Goal: Task Accomplishment & Management: Use online tool/utility

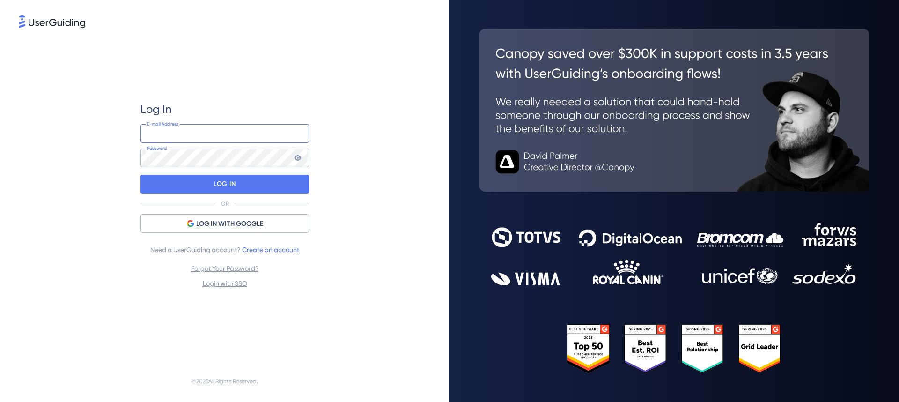
click at [228, 135] on input "email" at bounding box center [225, 133] width 169 height 19
click at [0, 401] on com-1password-button at bounding box center [0, 402] width 0 height 0
type input "eddie.sawyers@workbuzz.com"
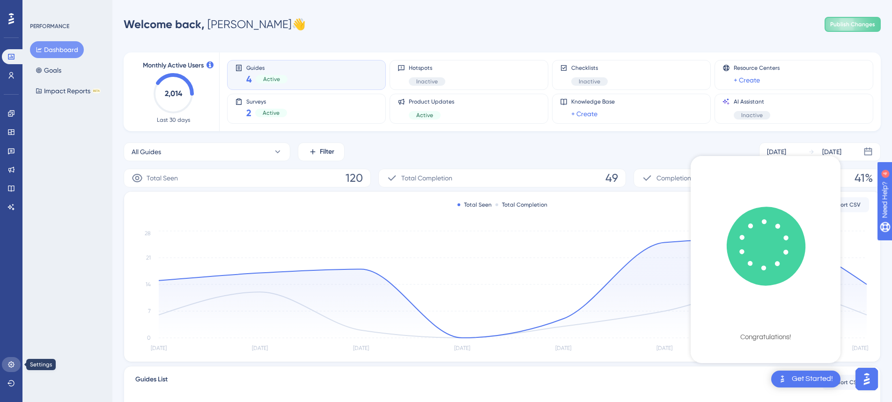
click at [9, 366] on icon at bounding box center [11, 364] width 6 height 6
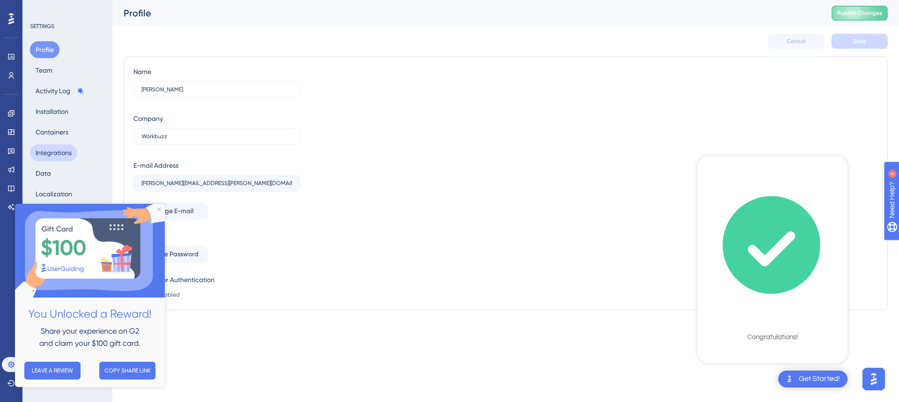
click at [61, 156] on button "Integrations" at bounding box center [53, 152] width 47 height 17
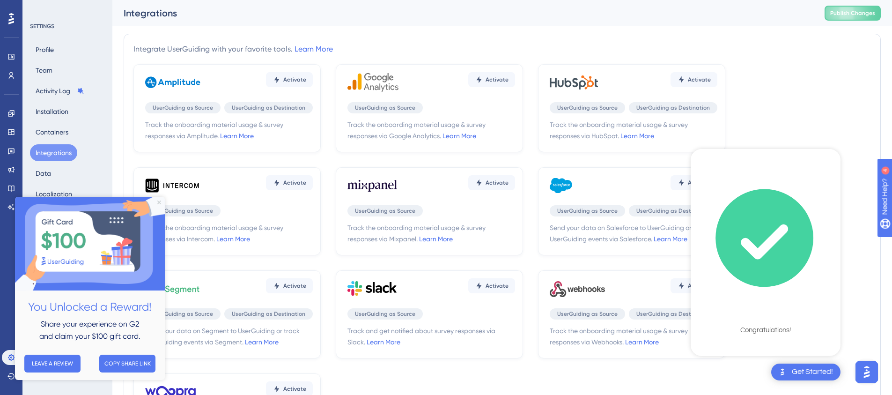
click at [159, 204] on icon "Close Preview" at bounding box center [159, 202] width 4 height 4
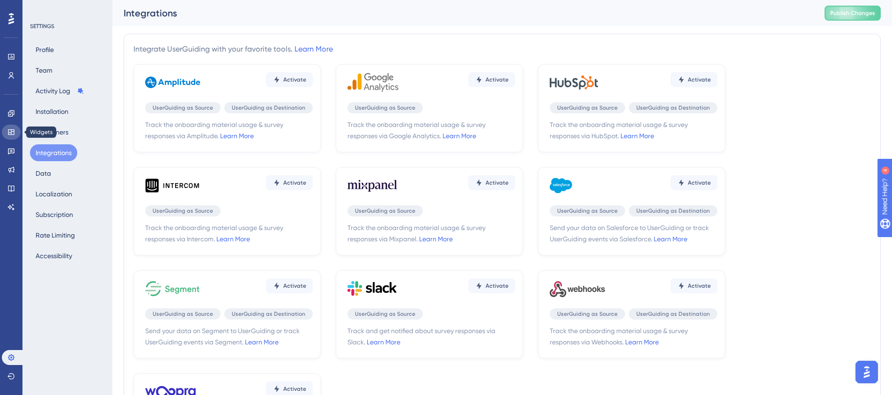
click at [11, 133] on icon at bounding box center [10, 131] width 7 height 7
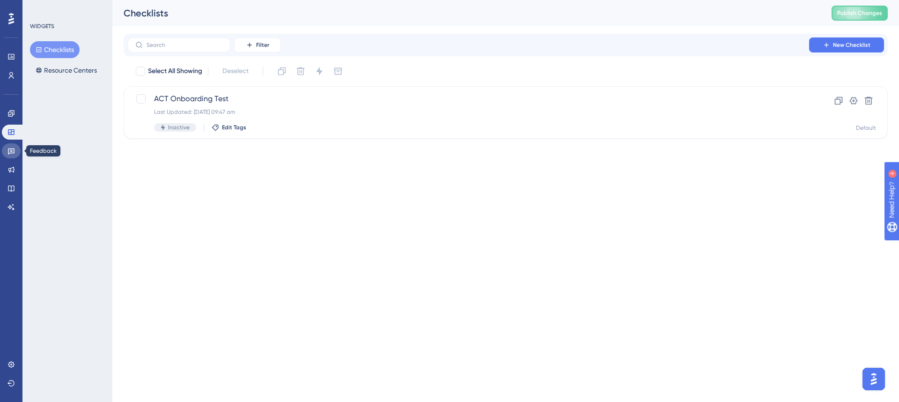
click at [9, 153] on icon at bounding box center [10, 150] width 7 height 7
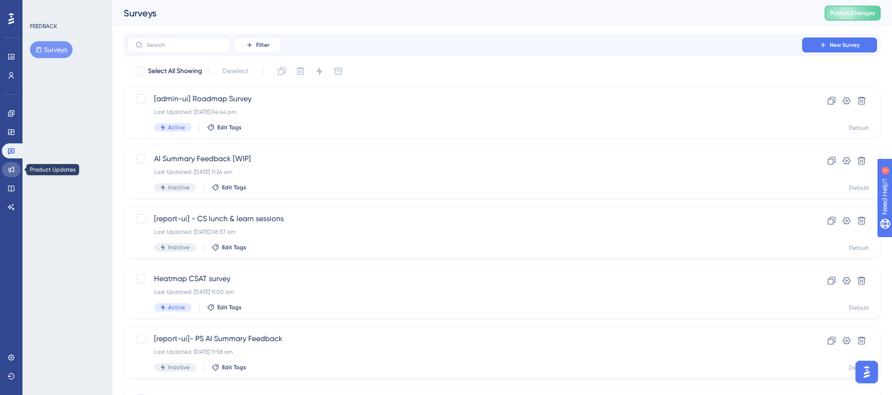
click at [14, 167] on icon at bounding box center [11, 170] width 6 height 6
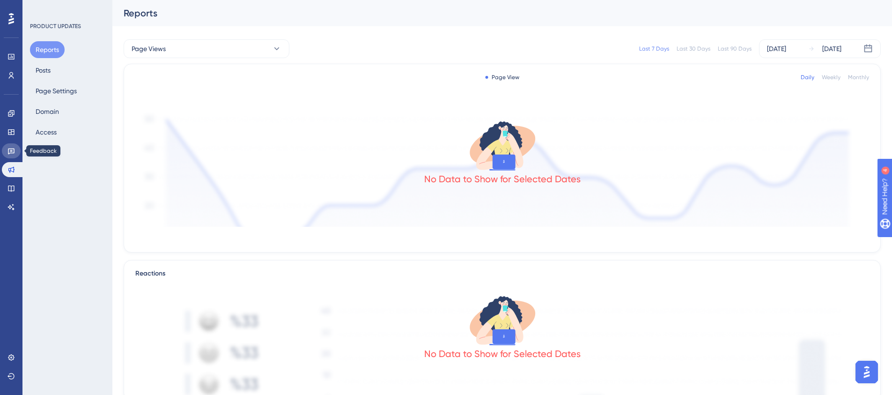
click at [17, 152] on link at bounding box center [11, 150] width 19 height 15
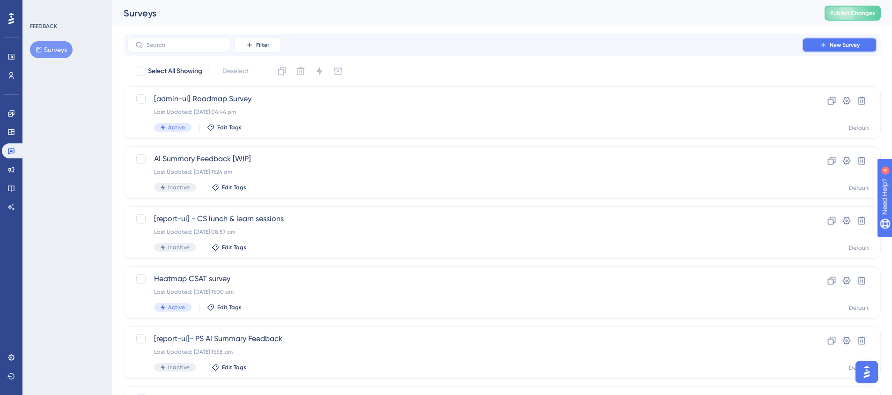
click at [846, 39] on button "New Survey" at bounding box center [839, 44] width 75 height 15
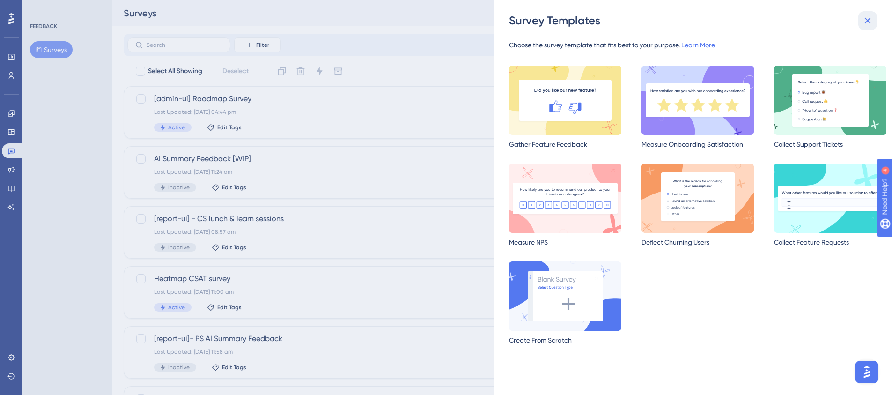
click at [867, 18] on icon at bounding box center [867, 20] width 11 height 11
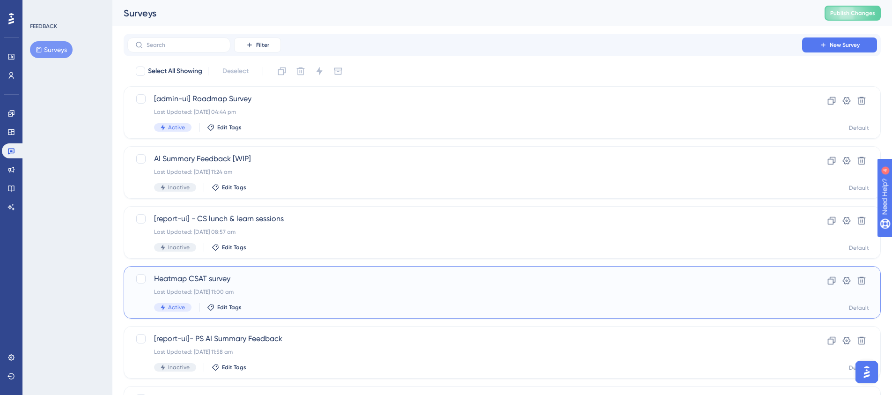
click at [217, 279] on span "Heatmap CSAT survey" at bounding box center [465, 278] width 622 height 11
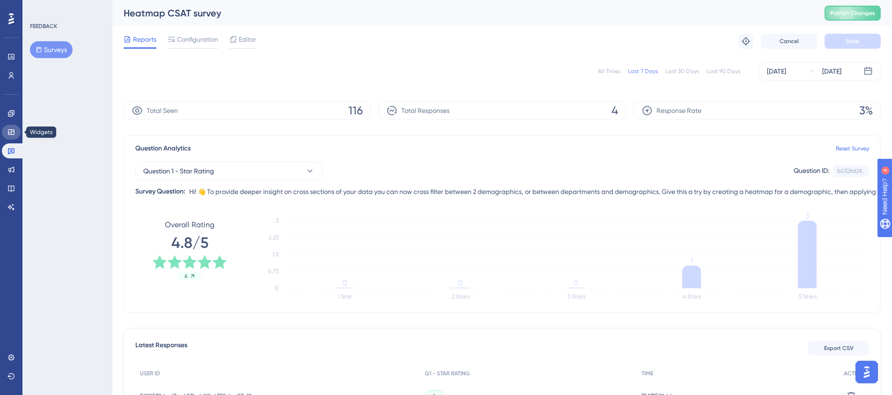
click at [12, 133] on icon at bounding box center [10, 131] width 7 height 7
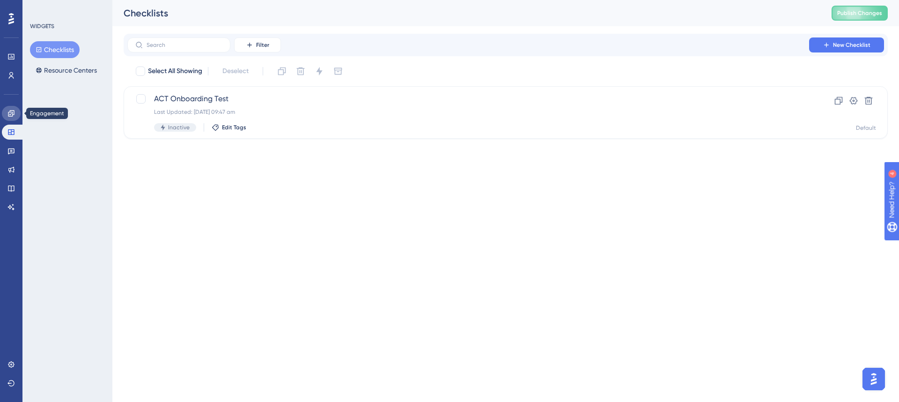
click at [15, 115] on link at bounding box center [11, 113] width 19 height 15
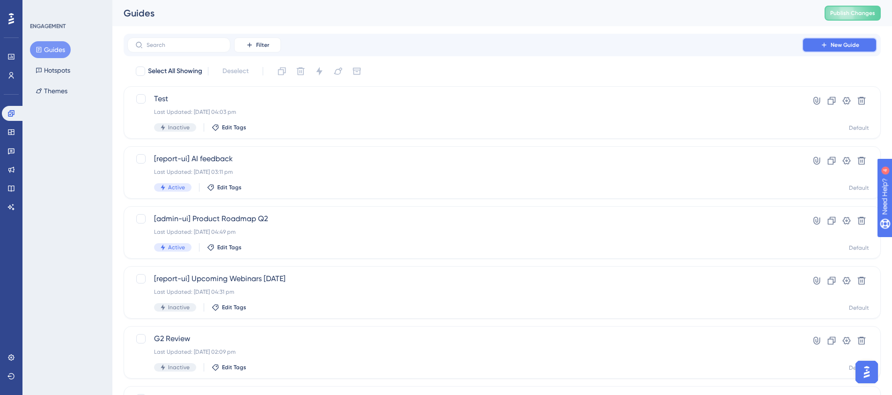
click at [835, 44] on span "New Guide" at bounding box center [845, 44] width 29 height 7
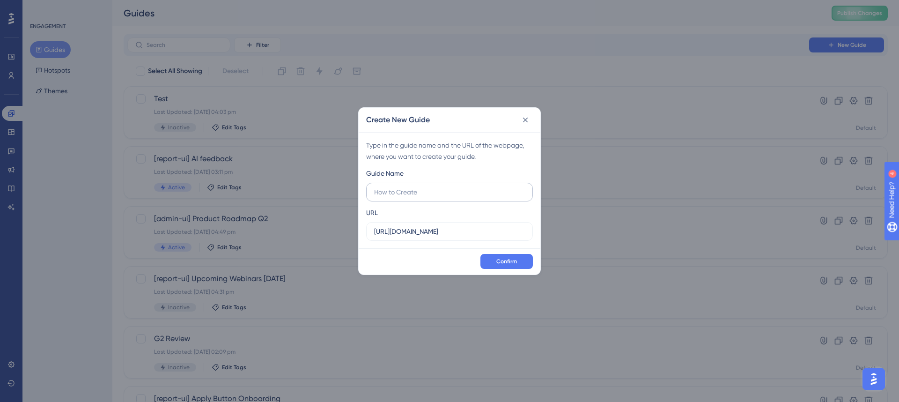
click at [447, 194] on input "text" at bounding box center [449, 192] width 151 height 10
type input "Test"
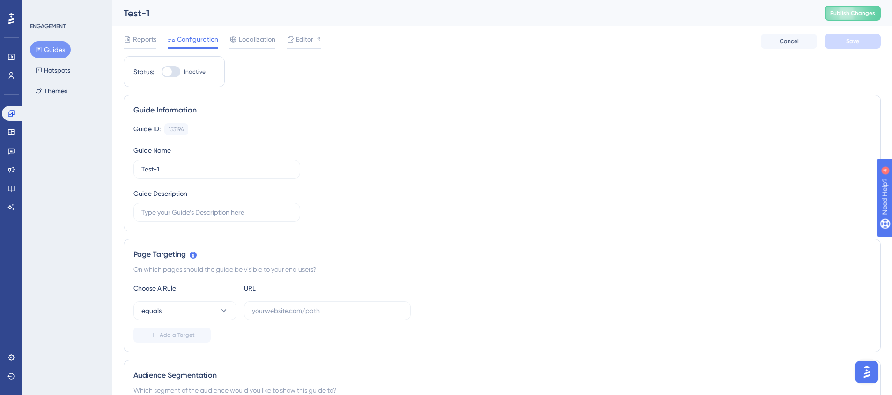
click at [52, 49] on button "Guides" at bounding box center [50, 49] width 41 height 17
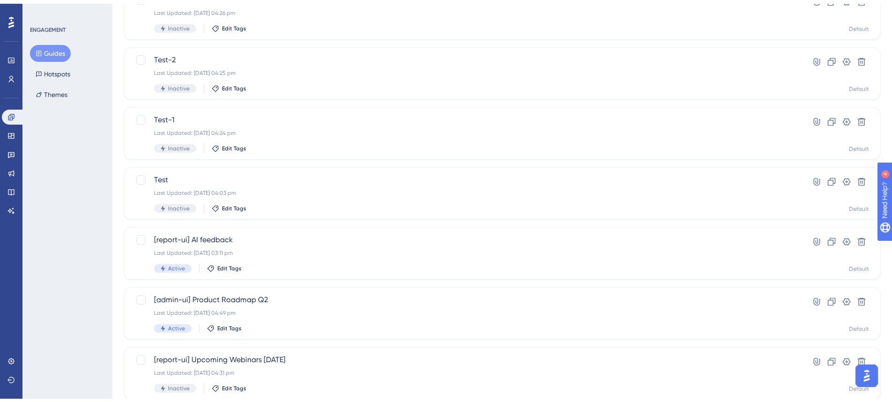
scroll to position [286, 0]
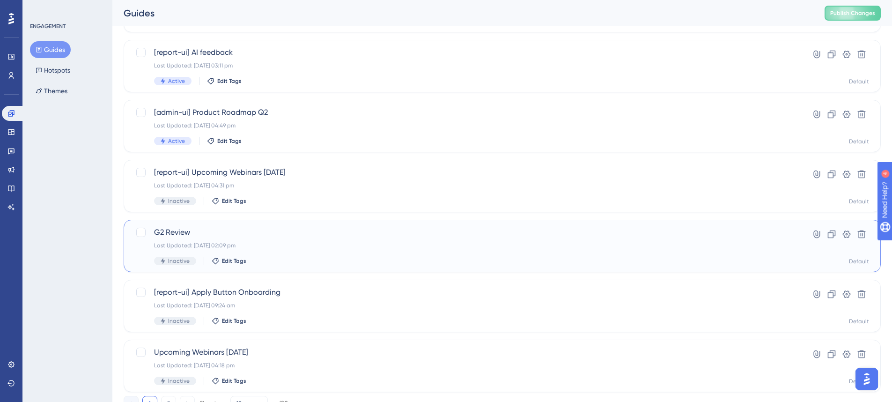
click at [178, 232] on span "G2 Review" at bounding box center [465, 232] width 622 height 11
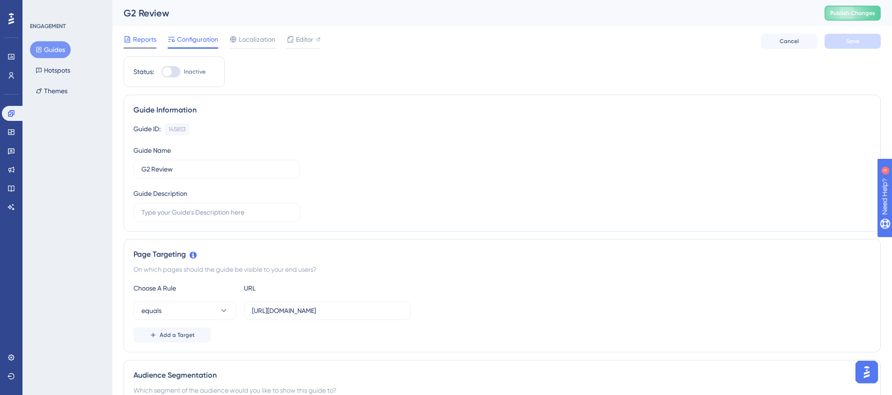
click at [145, 40] on span "Reports" at bounding box center [144, 39] width 23 height 11
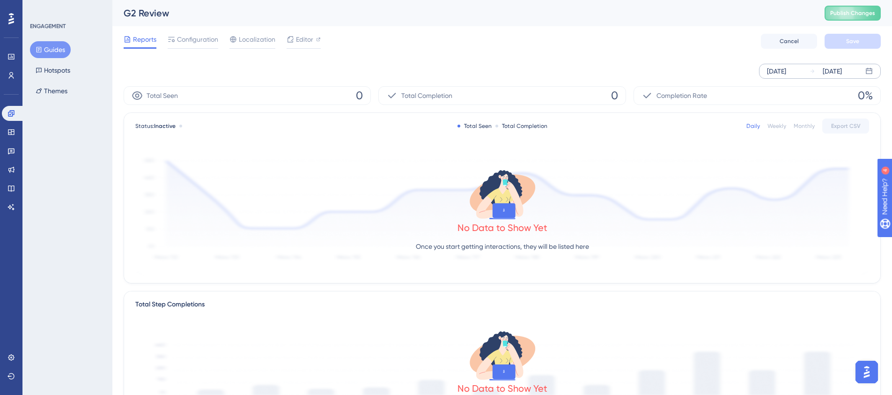
click at [786, 75] on div "Sep 25 2025" at bounding box center [776, 71] width 19 height 11
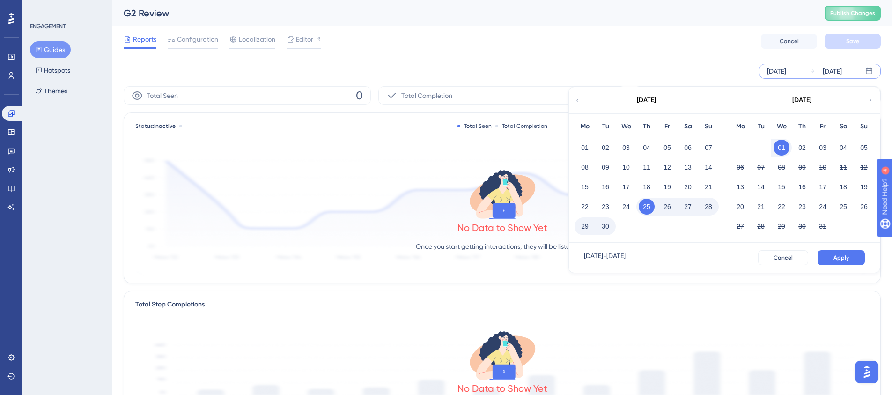
drag, startPoint x: 771, startPoint y: 52, endPoint x: 824, endPoint y: 78, distance: 59.5
click at [772, 52] on div "Reports Configuration Localization Editor Cancel Save" at bounding box center [502, 41] width 757 height 30
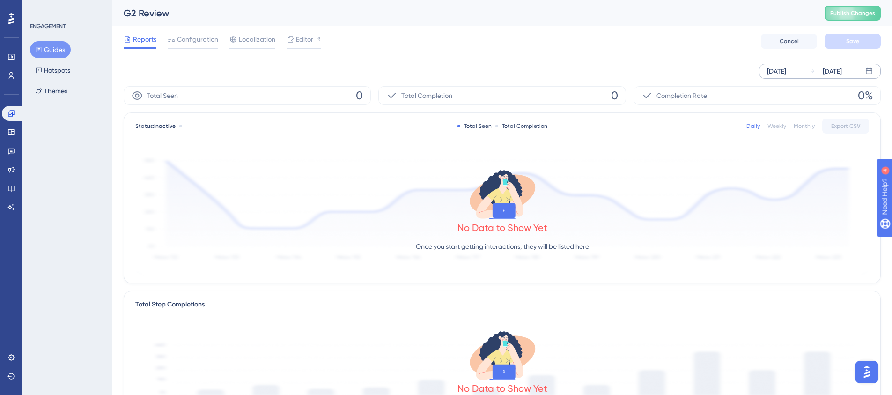
click at [843, 78] on div "Sep 25 2025 Oct 01 2025" at bounding box center [820, 71] width 122 height 15
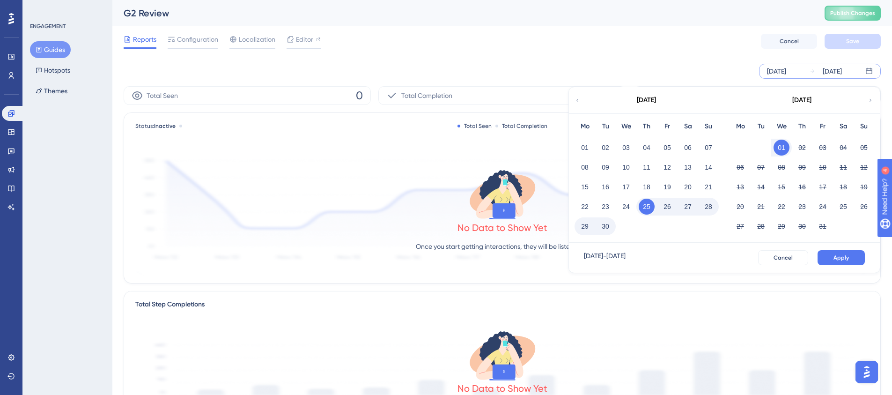
click at [580, 99] on div "September 2025" at bounding box center [646, 100] width 155 height 26
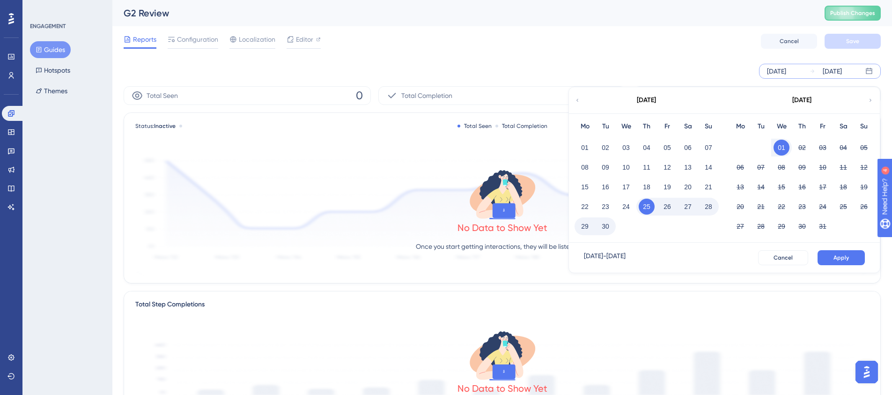
click at [579, 101] on icon at bounding box center [578, 100] width 6 height 8
click at [580, 103] on div "July 2025" at bounding box center [646, 100] width 155 height 26
click at [580, 103] on icon at bounding box center [578, 100] width 6 height 8
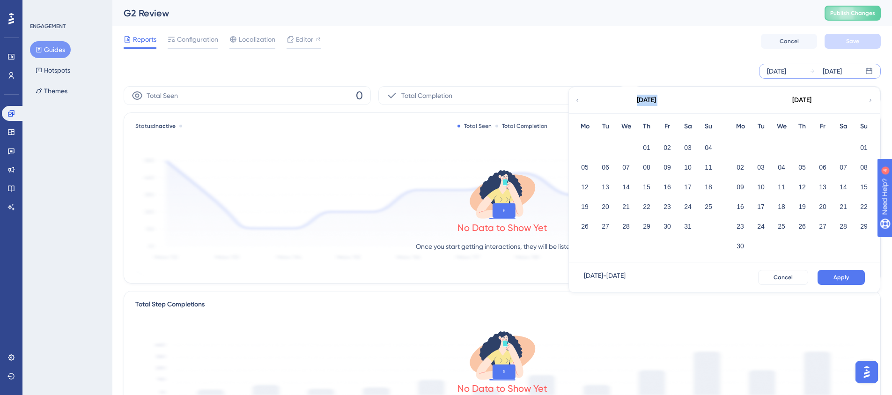
click at [580, 103] on icon at bounding box center [578, 100] width 6 height 8
click at [579, 103] on icon at bounding box center [578, 100] width 6 height 8
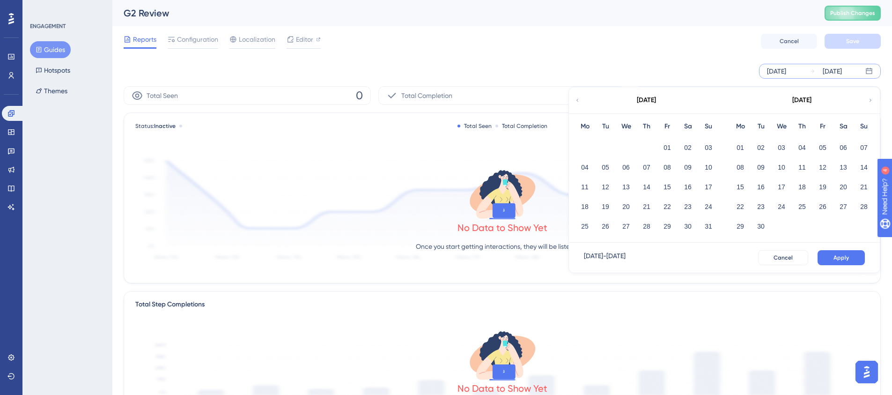
click at [579, 103] on icon at bounding box center [578, 100] width 6 height 8
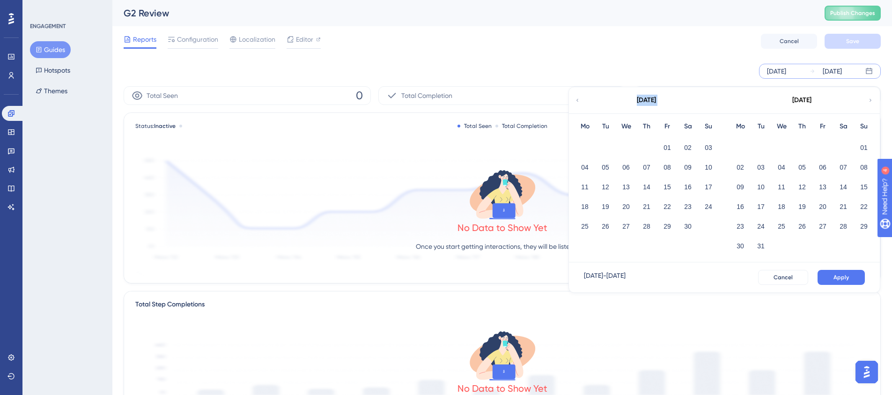
click at [579, 103] on icon at bounding box center [578, 100] width 6 height 8
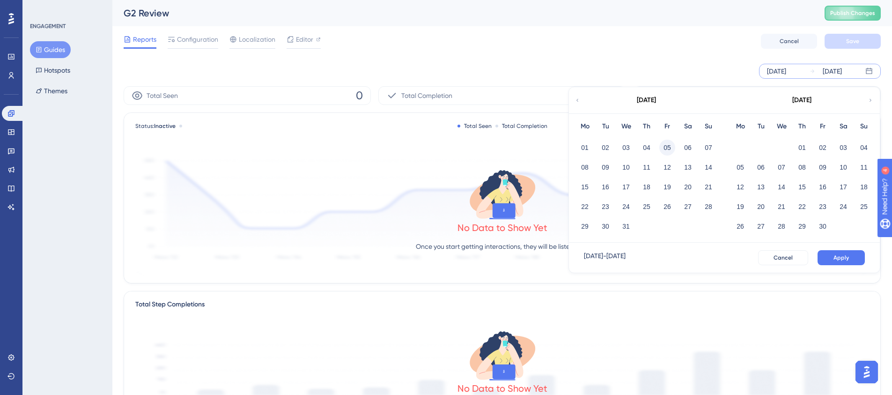
click at [672, 147] on button "05" at bounding box center [667, 148] width 16 height 16
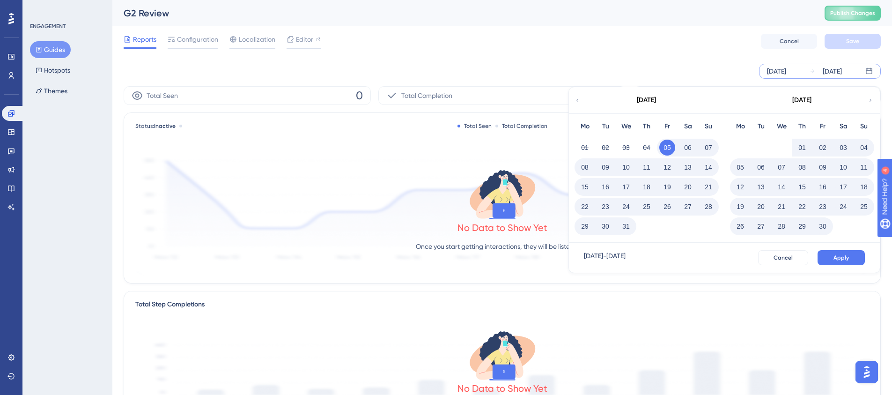
click at [849, 257] on button "Apply" at bounding box center [841, 257] width 47 height 15
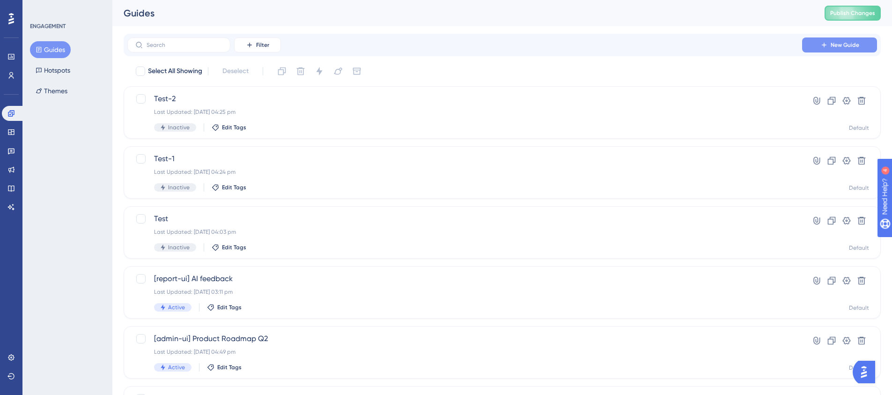
click at [853, 46] on span "New Guide" at bounding box center [845, 44] width 29 height 7
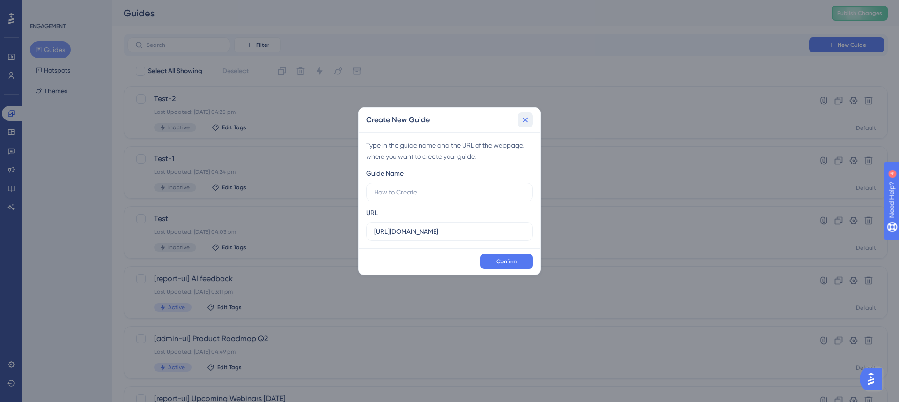
click at [527, 118] on icon at bounding box center [525, 119] width 9 height 9
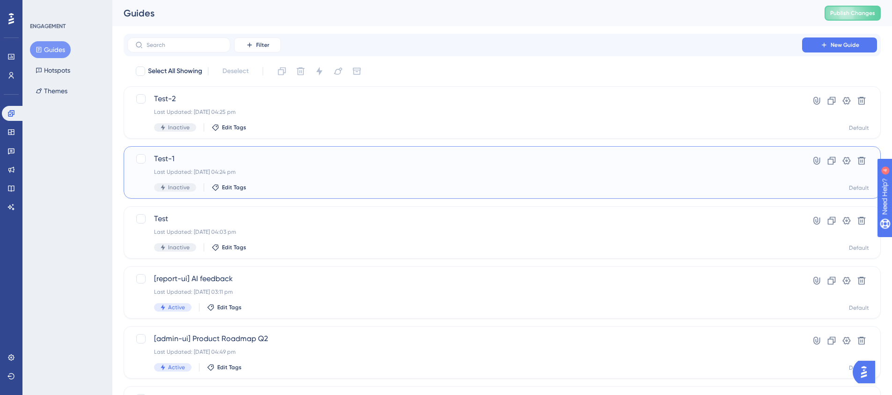
click at [162, 159] on span "Test-1" at bounding box center [465, 158] width 622 height 11
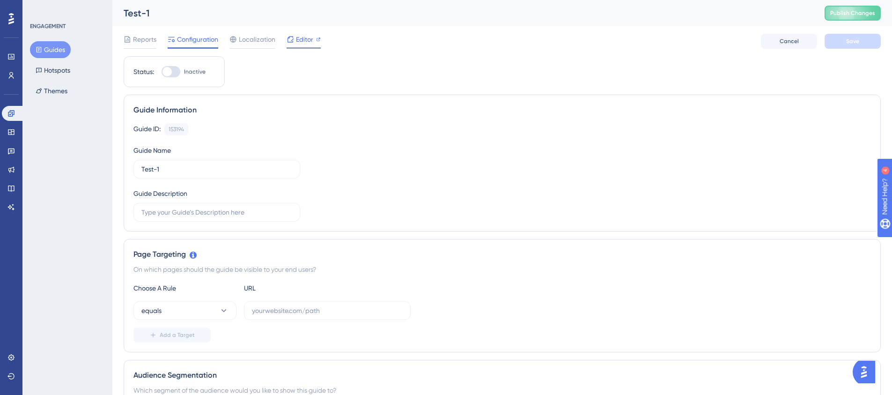
click at [299, 40] on span "Editor" at bounding box center [304, 39] width 17 height 11
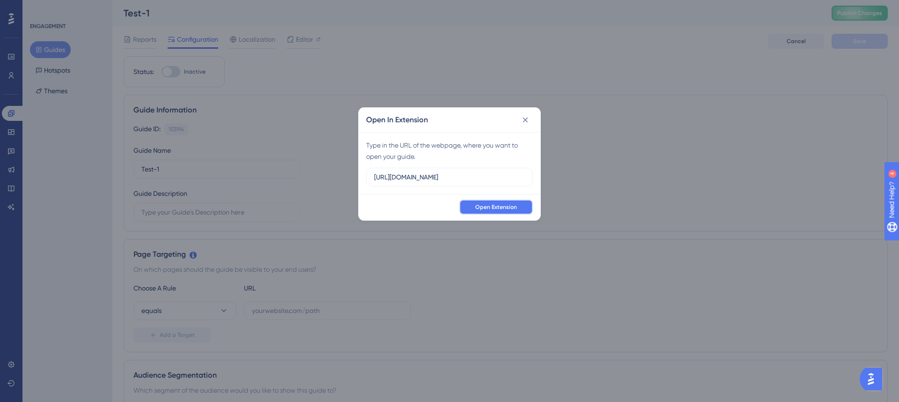
click at [503, 207] on span "Open Extension" at bounding box center [496, 206] width 42 height 7
click at [528, 121] on icon at bounding box center [525, 119] width 9 height 9
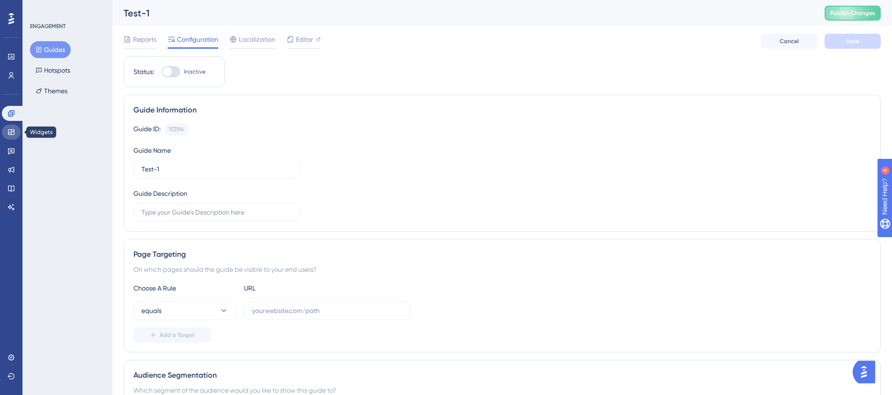
click at [7, 127] on link at bounding box center [11, 132] width 19 height 15
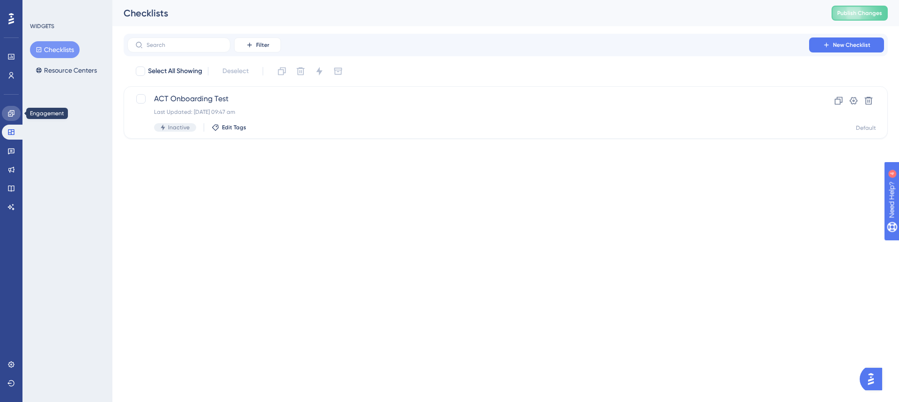
click at [15, 114] on link at bounding box center [11, 113] width 19 height 15
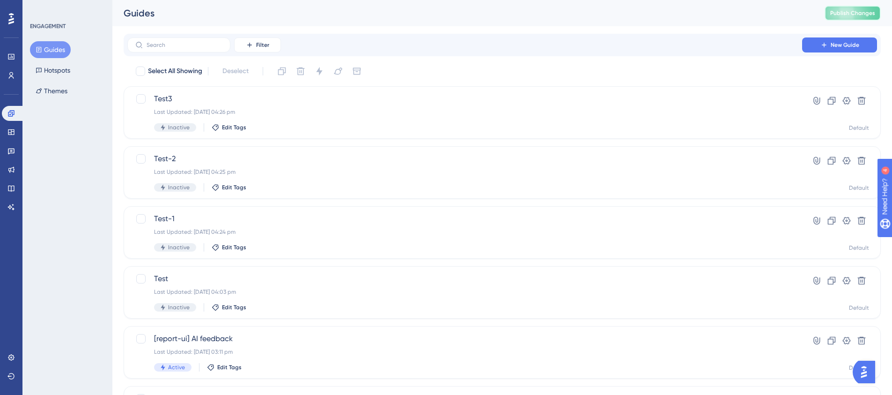
click at [838, 13] on span "Publish Changes" at bounding box center [852, 12] width 45 height 7
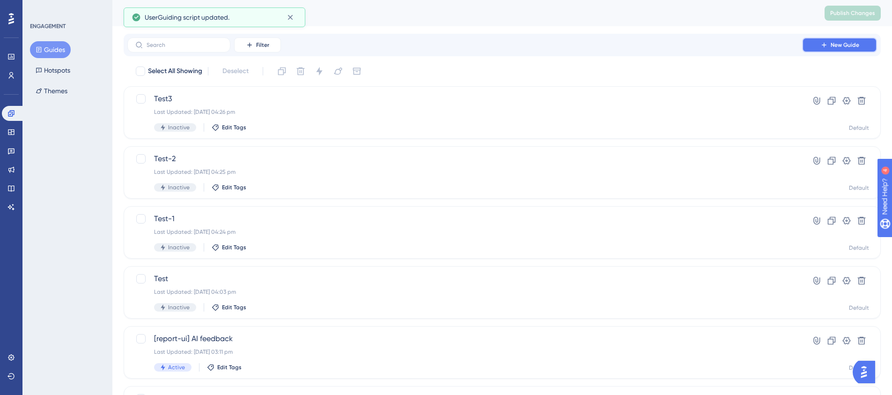
click at [837, 46] on span "New Guide" at bounding box center [845, 44] width 29 height 7
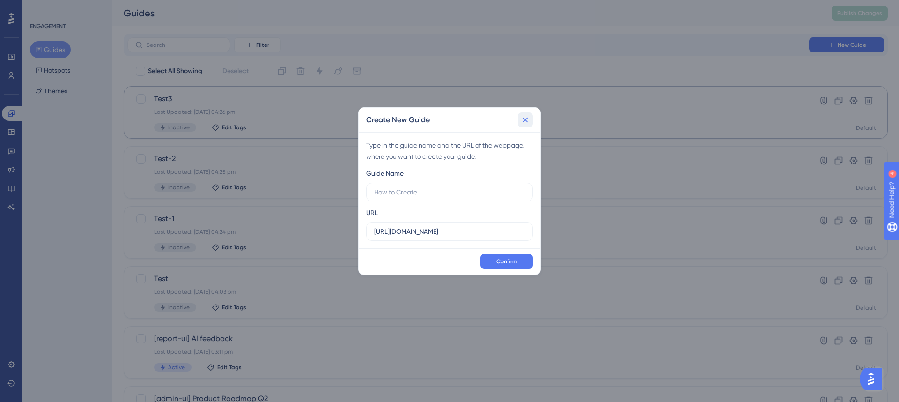
drag, startPoint x: 527, startPoint y: 121, endPoint x: 236, endPoint y: 133, distance: 291.6
click at [527, 120] on icon at bounding box center [525, 119] width 9 height 9
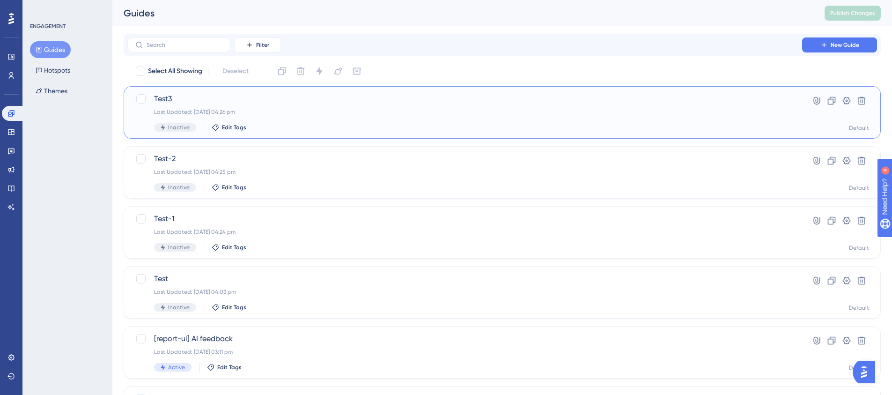
click at [162, 96] on span "Test3" at bounding box center [465, 98] width 622 height 11
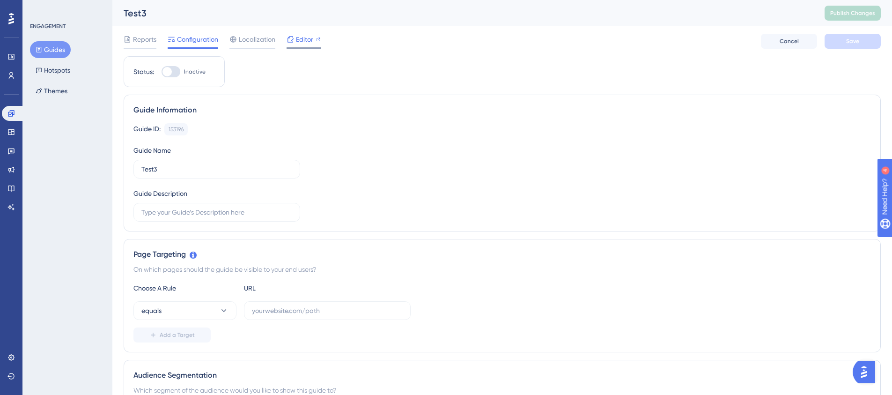
click at [296, 41] on span "Editor" at bounding box center [304, 39] width 17 height 11
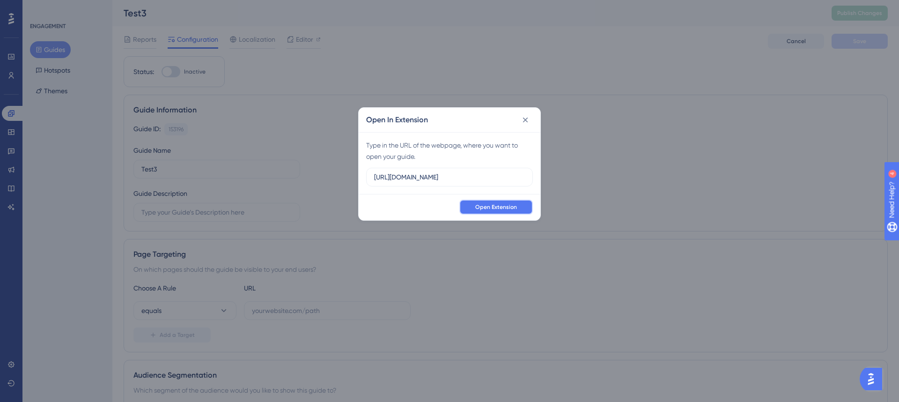
click at [483, 205] on span "Open Extension" at bounding box center [496, 206] width 42 height 7
